Goal: Information Seeking & Learning: Learn about a topic

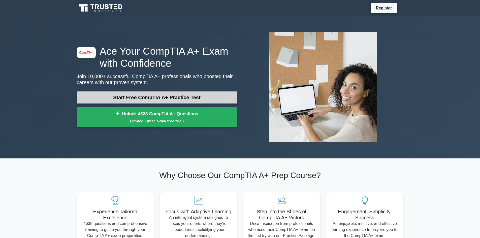
click at [169, 98] on link "Start Free CompTIA A+ Practice Test" at bounding box center [157, 98] width 160 height 12
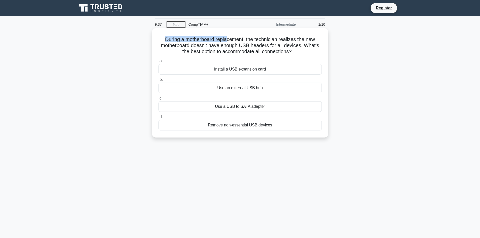
drag, startPoint x: 165, startPoint y: 39, endPoint x: 226, endPoint y: 41, distance: 61.5
click at [226, 41] on h5 "During a motherboard replacement, the technician realizes the new motherboard d…" at bounding box center [240, 45] width 164 height 19
drag, startPoint x: 195, startPoint y: 39, endPoint x: 317, endPoint y: 50, distance: 122.2
click at [317, 50] on h5 "During a motherboard replacement, the technician realizes the new motherboard d…" at bounding box center [240, 45] width 164 height 19
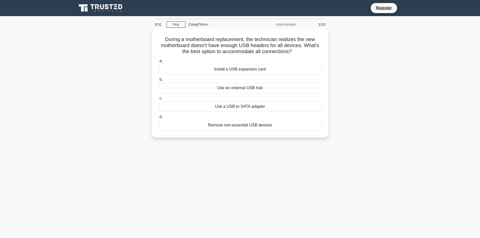
click at [317, 50] on h5 "During a motherboard replacement, the technician realizes the new motherboard d…" at bounding box center [240, 45] width 164 height 19
click at [248, 69] on div "Install a USB expansion card" at bounding box center [240, 69] width 163 height 11
click at [159, 63] on input "a. Install a USB expansion card" at bounding box center [159, 60] width 0 height 3
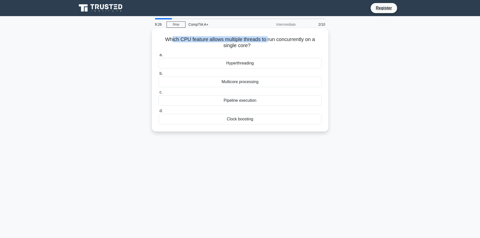
drag, startPoint x: 170, startPoint y: 39, endPoint x: 268, endPoint y: 41, distance: 98.1
click at [268, 41] on h5 "Which CPU feature allows multiple threads to run concurrently on a single core?…" at bounding box center [240, 42] width 164 height 13
click at [258, 65] on div "Hyperthreading" at bounding box center [240, 63] width 163 height 11
click at [159, 57] on input "a. Hyperthreading" at bounding box center [159, 54] width 0 height 3
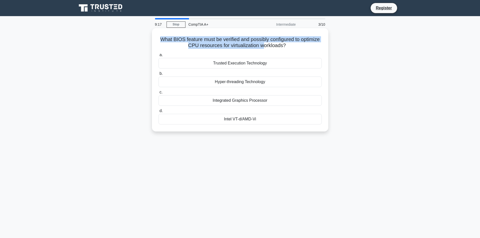
drag, startPoint x: 169, startPoint y: 40, endPoint x: 274, endPoint y: 43, distance: 104.7
click at [274, 43] on h5 "What BIOS feature must be verified and possibly configured to optimize CPU reso…" at bounding box center [240, 42] width 164 height 13
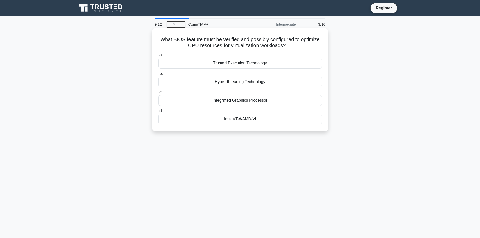
click at [251, 120] on div "Intel VT-d/AMD-Vi" at bounding box center [240, 119] width 163 height 11
click at [159, 113] on input "d. Intel VT-d/AMD-Vi" at bounding box center [159, 110] width 0 height 3
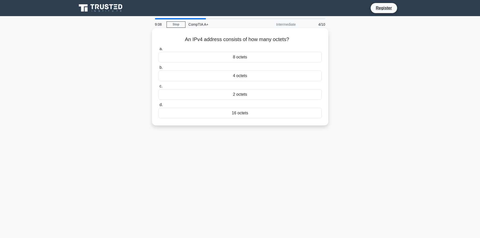
click at [244, 77] on div "4 octets" at bounding box center [240, 76] width 163 height 11
click at [159, 69] on input "b. 4 octets" at bounding box center [159, 67] width 0 height 3
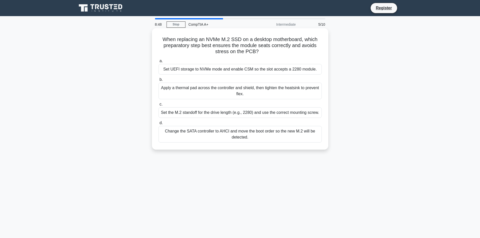
click at [298, 113] on div "Set the M.2 standoff for the drive length (e.g., 2280) and use the correct moun…" at bounding box center [240, 112] width 163 height 11
click at [159, 106] on input "c. Set the M.2 standoff for the drive length (e.g., 2280) and use the correct m…" at bounding box center [159, 104] width 0 height 3
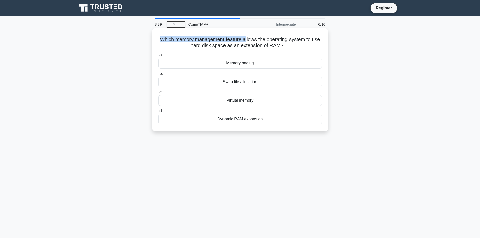
drag, startPoint x: 163, startPoint y: 40, endPoint x: 250, endPoint y: 39, distance: 86.5
click at [250, 39] on h5 "Which memory management feature allows the operating system to use hard disk sp…" at bounding box center [240, 42] width 164 height 13
drag, startPoint x: 185, startPoint y: 41, endPoint x: 248, endPoint y: 46, distance: 62.8
click at [248, 46] on h5 "Which memory management feature allows the operating system to use hard disk sp…" at bounding box center [240, 42] width 164 height 13
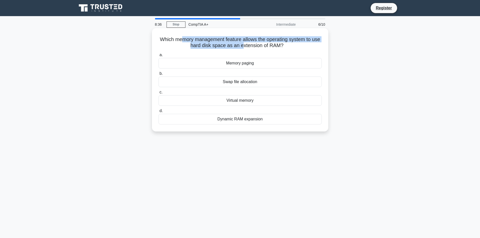
click at [248, 46] on h5 "Which memory management feature allows the operating system to use hard disk sp…" at bounding box center [240, 42] width 164 height 13
click at [252, 100] on div "Virtual memory" at bounding box center [240, 100] width 163 height 11
click at [159, 94] on input "c. Virtual memory" at bounding box center [159, 92] width 0 height 3
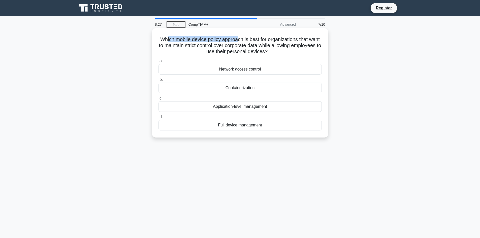
drag, startPoint x: 171, startPoint y: 40, endPoint x: 243, endPoint y: 40, distance: 71.8
click at [243, 40] on h5 "Which mobile device policy approach is best for organizations that want to main…" at bounding box center [240, 45] width 164 height 19
drag, startPoint x: 239, startPoint y: 40, endPoint x: 290, endPoint y: 49, distance: 52.3
click at [290, 49] on h5 "Which mobile device policy approach is best for organizations that want to main…" at bounding box center [240, 45] width 164 height 19
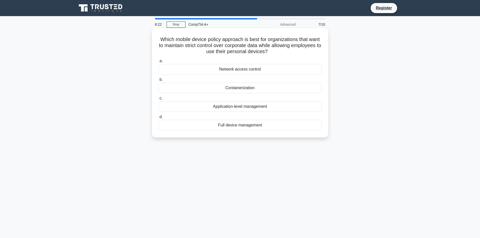
click at [274, 49] on icon ".spinner_0XTQ{transform-origin:center;animation:spinner_y6GP .75s linear infini…" at bounding box center [271, 52] width 6 height 6
click at [253, 89] on div "Containerization" at bounding box center [240, 88] width 163 height 11
click at [159, 81] on input "b. Containerization" at bounding box center [159, 79] width 0 height 3
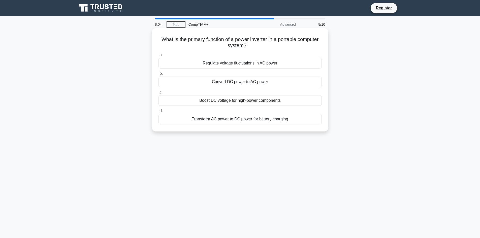
click at [253, 100] on div "Boost DC voltage for high-power components" at bounding box center [240, 100] width 163 height 11
click at [159, 94] on input "c. Boost DC voltage for high-power components" at bounding box center [159, 92] width 0 height 3
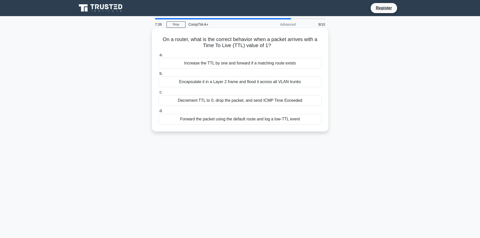
click at [264, 99] on div "Decrement TTL to 0, drop the packet, and send ICMP Time Exceeded" at bounding box center [240, 100] width 163 height 11
click at [159, 94] on input "c. Decrement TTL to 0, drop the packet, and send ICMP Time Exceeded" at bounding box center [159, 92] width 0 height 3
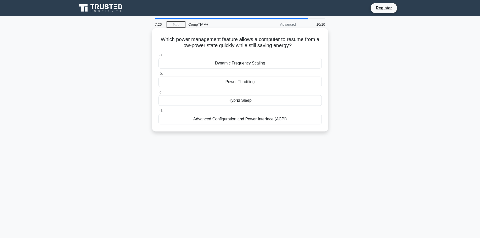
click at [247, 99] on div "Hybrid Sleep" at bounding box center [240, 100] width 163 height 11
click at [159, 94] on input "c. Hybrid Sleep" at bounding box center [159, 92] width 0 height 3
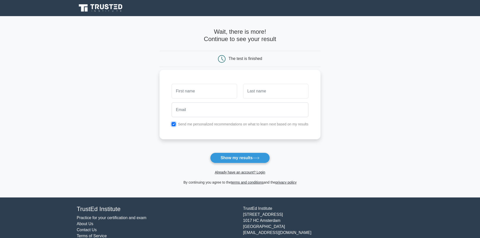
click at [174, 124] on input "checkbox" at bounding box center [174, 124] width 4 height 4
checkbox input "false"
click at [202, 92] on input "text" at bounding box center [204, 91] width 65 height 15
type input "Paul"
type input "Lenssen"
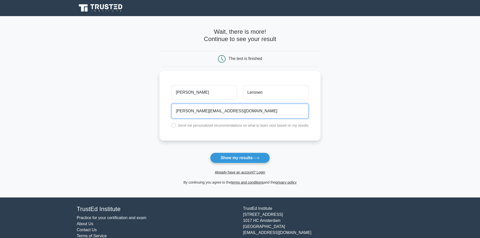
drag, startPoint x: 215, startPoint y: 112, endPoint x: 136, endPoint y: 111, distance: 79.2
click at [136, 110] on main "Wait, there is more! Continue to see your result The test is finished Paul Lens…" at bounding box center [240, 106] width 480 height 181
type input "paullenssen@live.nl"
click at [402, 125] on main "Wait, there is more! Continue to see your result The test is finished Paul Lens…" at bounding box center [240, 106] width 480 height 181
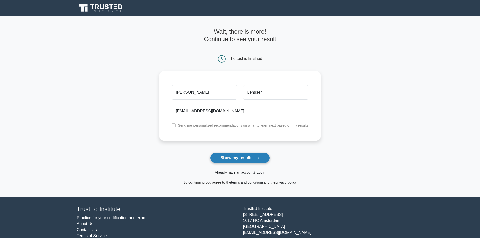
click at [269, 158] on button "Show my results" at bounding box center [239, 158] width 59 height 11
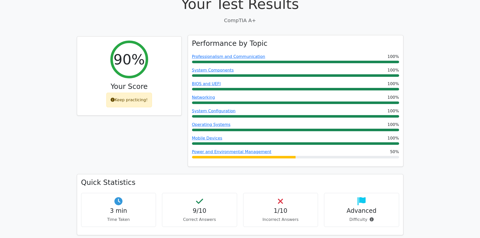
scroll to position [151, 0]
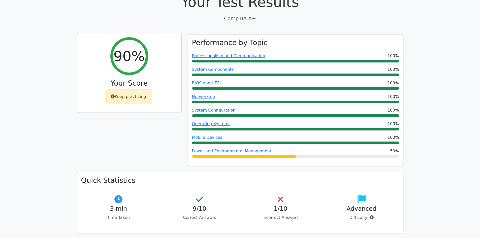
drag, startPoint x: 112, startPoint y: 85, endPoint x: 144, endPoint y: 85, distance: 31.8
click at [144, 89] on div "Keep practicing!" at bounding box center [129, 96] width 46 height 15
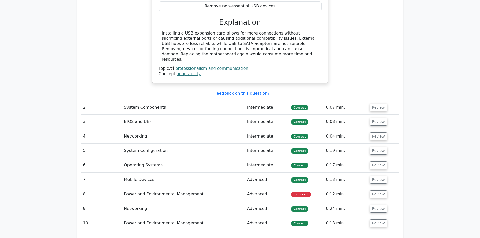
scroll to position [529, 0]
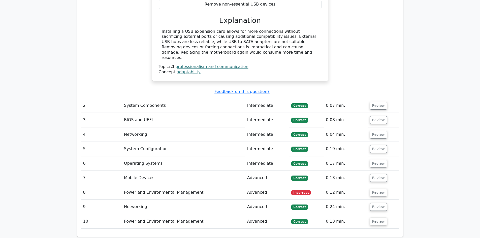
click at [181, 186] on td "Power and Environmental Management" at bounding box center [183, 193] width 123 height 14
click at [376, 189] on button "Review" at bounding box center [378, 193] width 17 height 8
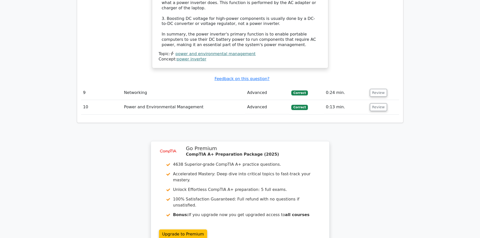
scroll to position [933, 0]
